Goal: Navigation & Orientation: Understand site structure

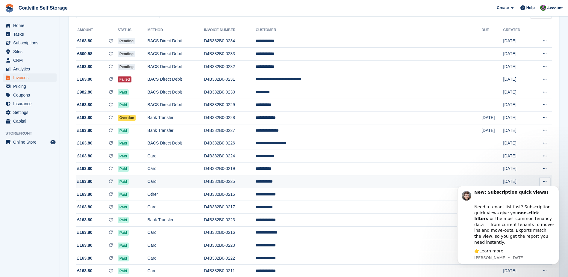
scroll to position [60, 0]
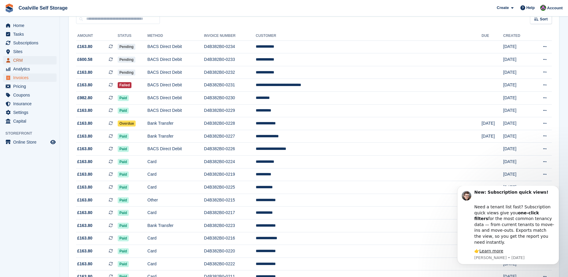
click at [19, 60] on span "CRM" at bounding box center [31, 60] width 36 height 8
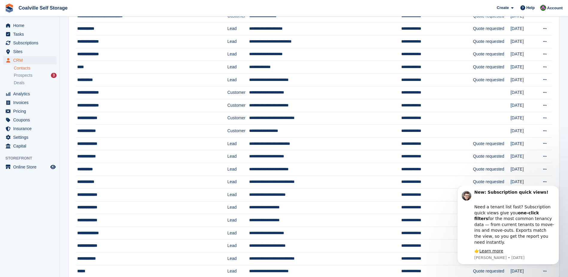
scroll to position [79, 0]
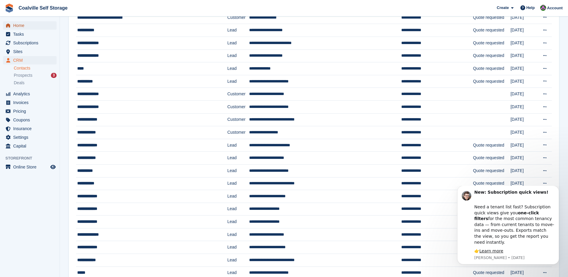
click at [17, 27] on span "Home" at bounding box center [31, 25] width 36 height 8
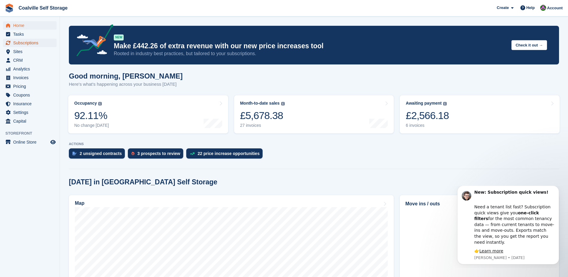
click at [20, 43] on span "Subscriptions" at bounding box center [31, 43] width 36 height 8
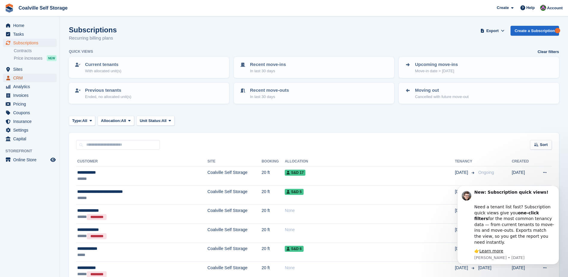
click at [18, 77] on span "CRM" at bounding box center [31, 78] width 36 height 8
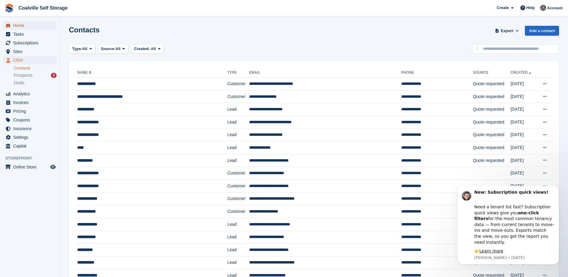
click at [18, 26] on span "Home" at bounding box center [31, 25] width 36 height 8
